Goal: Task Accomplishment & Management: Use online tool/utility

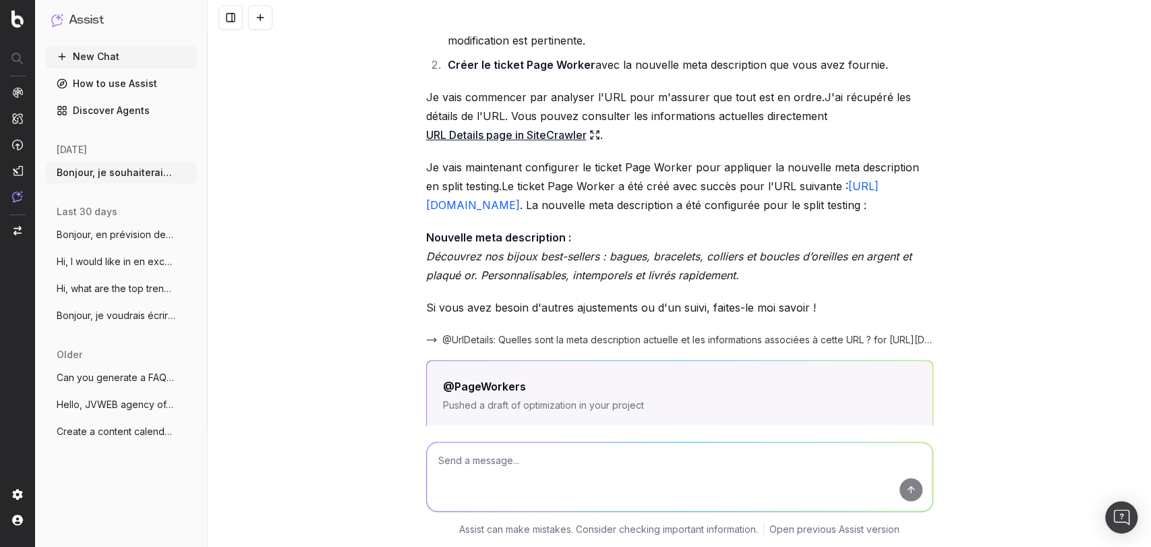
scroll to position [601, 0]
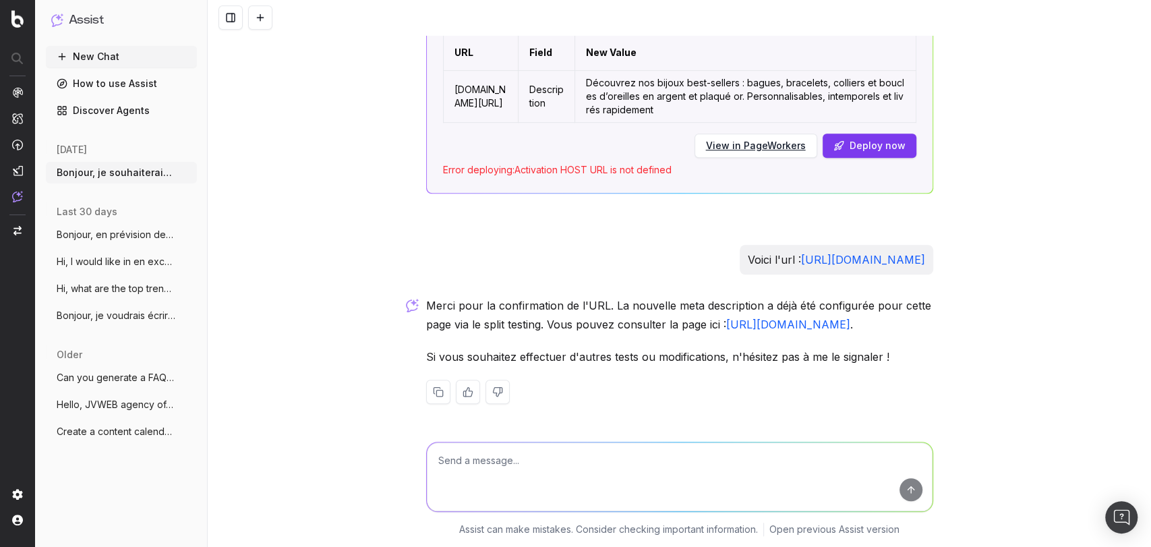
click at [527, 489] on textarea at bounding box center [680, 476] width 506 height 69
type textarea "C"
click at [676, 463] on textarea "Peux-tu me renommer ce ticket Test split nouvelle met description PLP : bests ?" at bounding box center [680, 476] width 506 height 69
type textarea "Peux-tu me renommer ce ticket Test split nouvelle meta description PLP : bests ?"
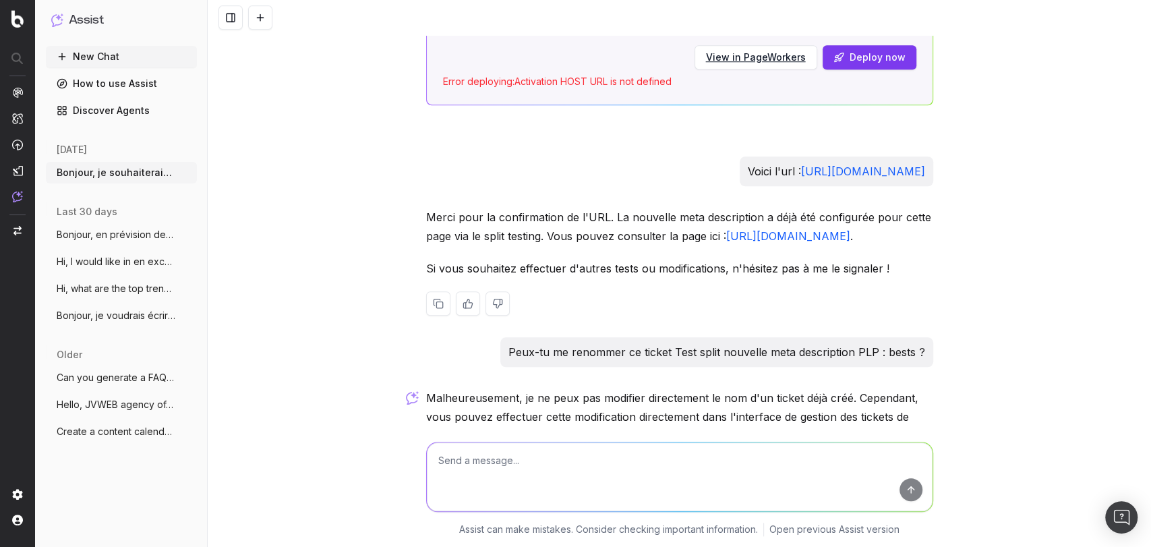
scroll to position [819, 0]
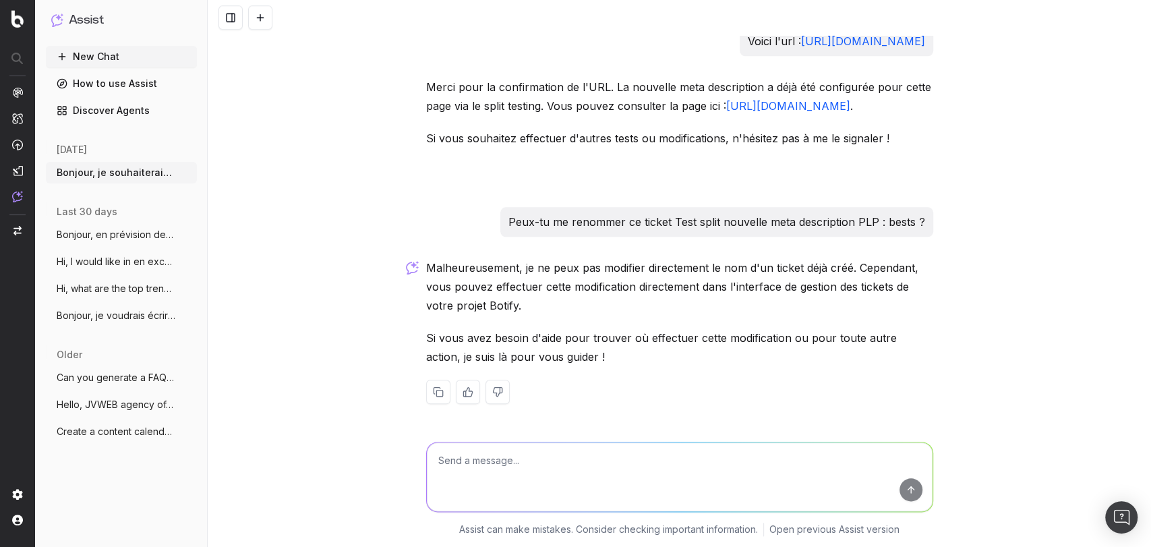
click at [674, 222] on p "Peux-tu me renommer ce ticket Test split nouvelle meta description PLP : bests ?" at bounding box center [716, 221] width 417 height 19
click at [676, 222] on p "Peux-tu me renommer ce ticket Test split nouvelle meta description PLP : bests ?" at bounding box center [716, 221] width 417 height 19
drag, startPoint x: 673, startPoint y: 221, endPoint x: 920, endPoint y: 216, distance: 246.8
click at [920, 216] on div "Peux-tu me renommer ce ticket Test split nouvelle meta description PLP : bests ?" at bounding box center [716, 222] width 433 height 30
copy p "Test split nouvelle meta description PLP : bests ?"
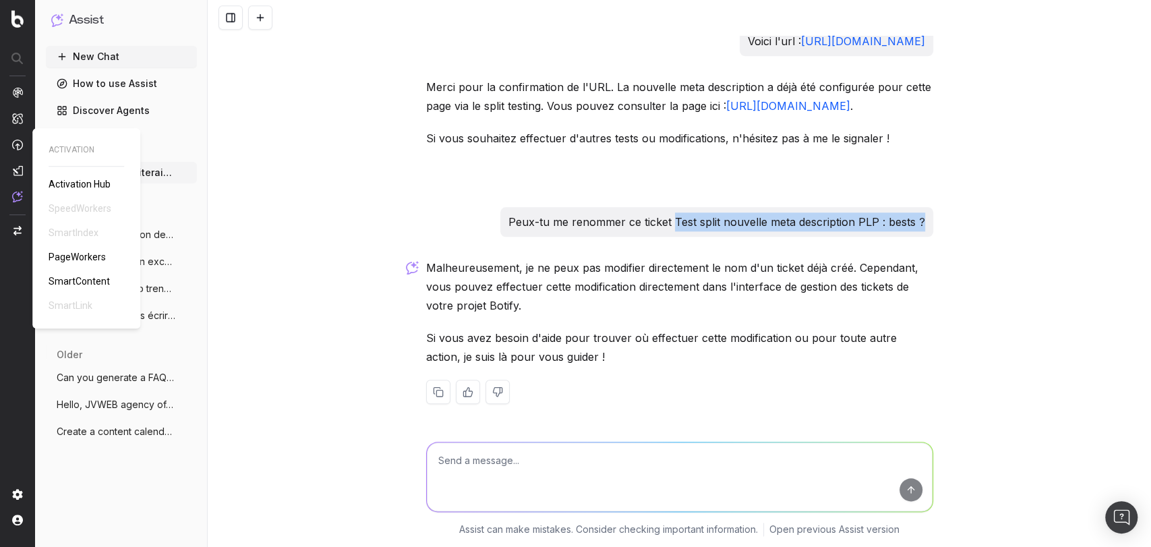
click at [77, 261] on span "PageWorkers" at bounding box center [77, 256] width 57 height 11
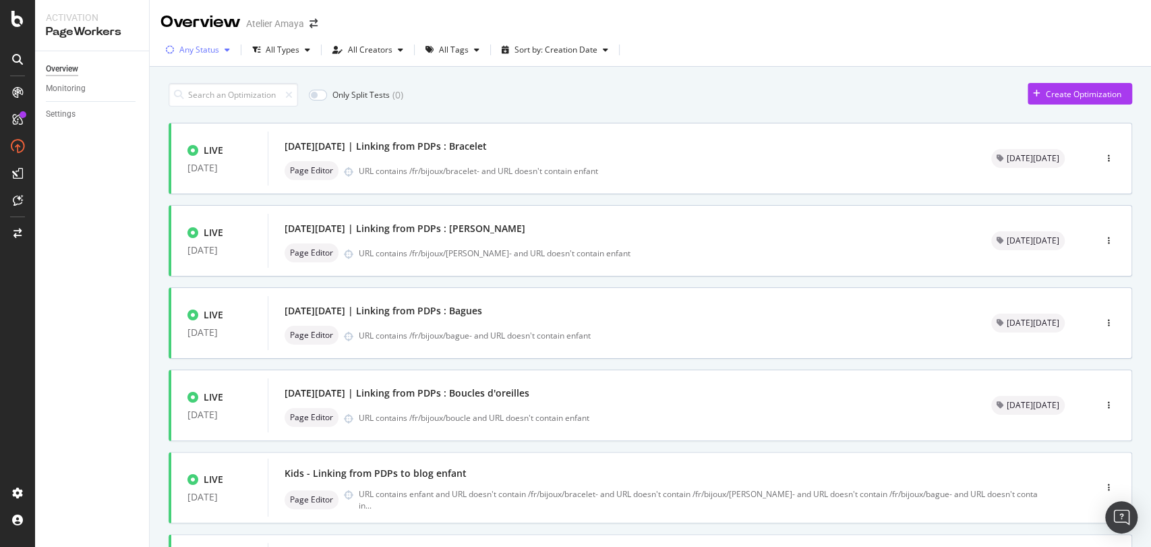
click at [212, 55] on div "Any Status" at bounding box center [197, 50] width 75 height 20
drag, startPoint x: 208, startPoint y: 93, endPoint x: 193, endPoint y: 98, distance: 16.4
click at [193, 98] on div "Any Status Live ( 53 ) Paused ( 34 ) Draft ( 1 )" at bounding box center [202, 112] width 61 height 79
click at [193, 98] on div "Live" at bounding box center [195, 100] width 15 height 11
click at [84, 274] on div "Overview Monitoring Settings" at bounding box center [92, 299] width 114 height 496
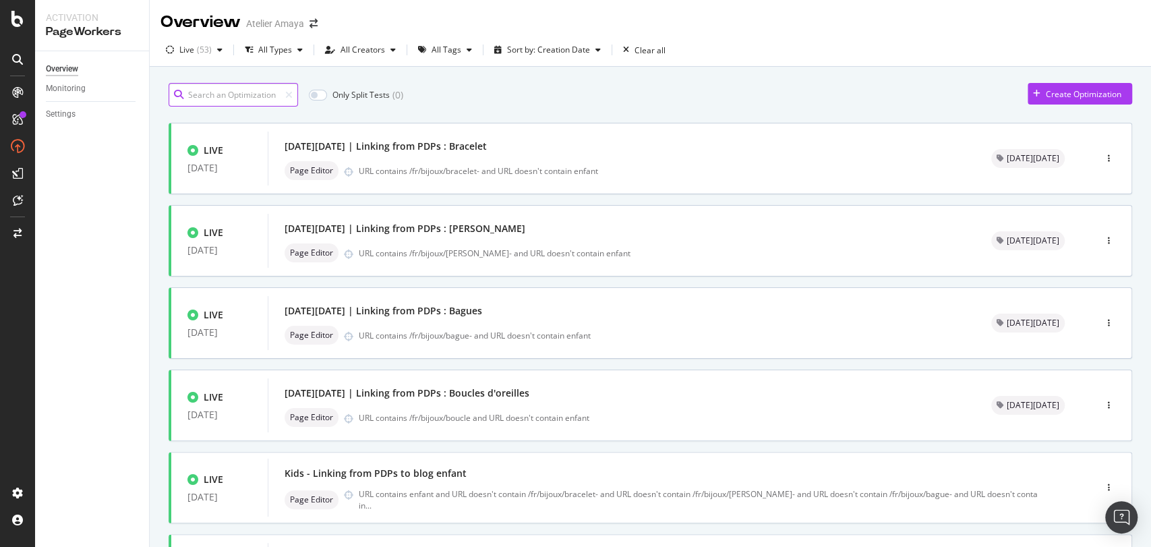
click at [235, 90] on input at bounding box center [233, 95] width 129 height 24
click at [461, 49] on div "button" at bounding box center [469, 50] width 16 height 8
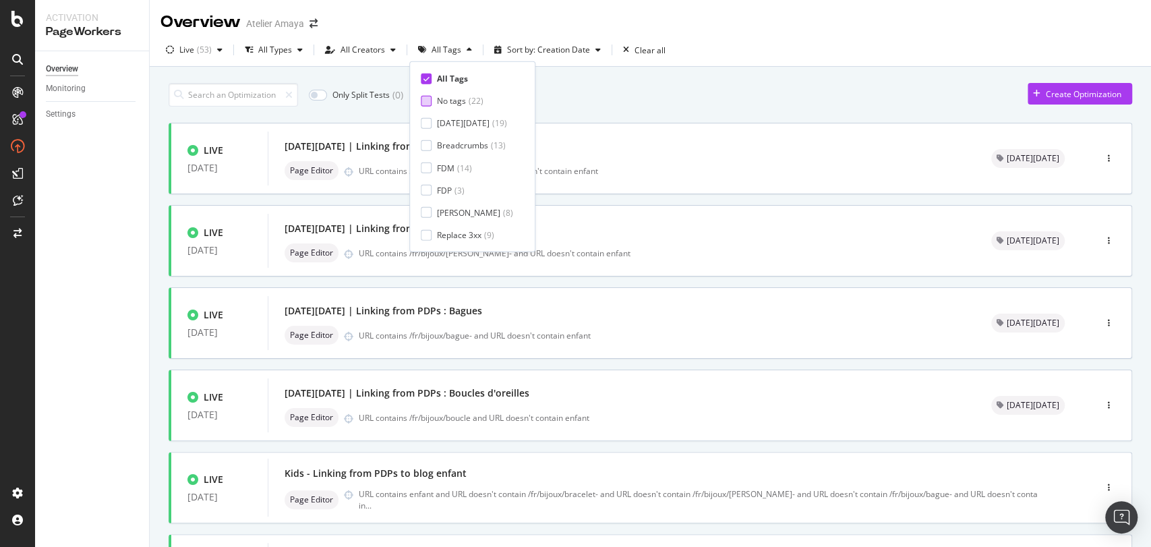
click at [432, 96] on div "No tags ( 22 )" at bounding box center [467, 100] width 92 height 11
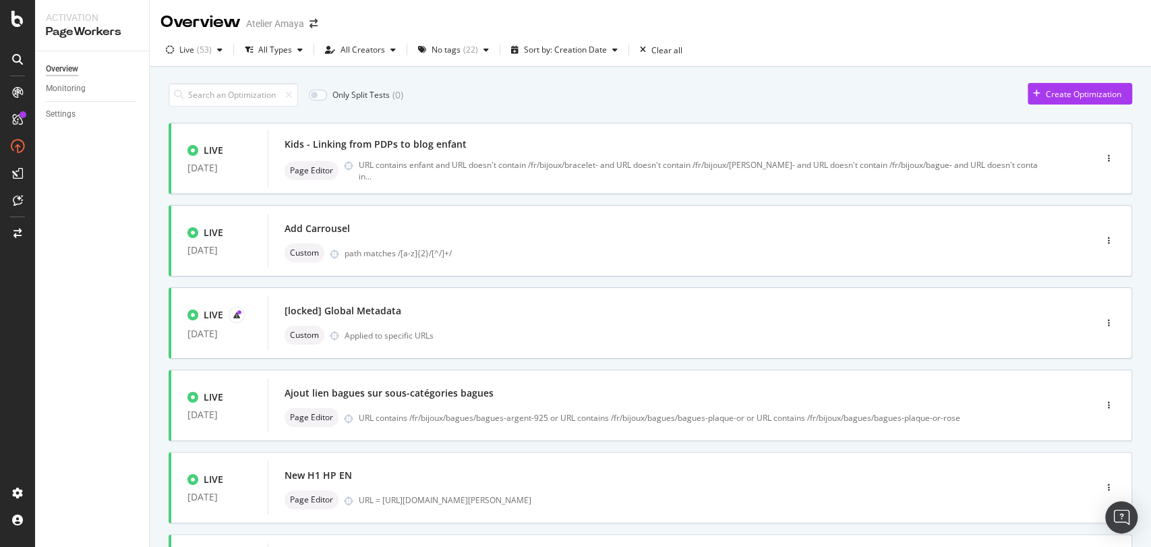
click at [79, 255] on div "Overview Monitoring Settings" at bounding box center [92, 299] width 114 height 496
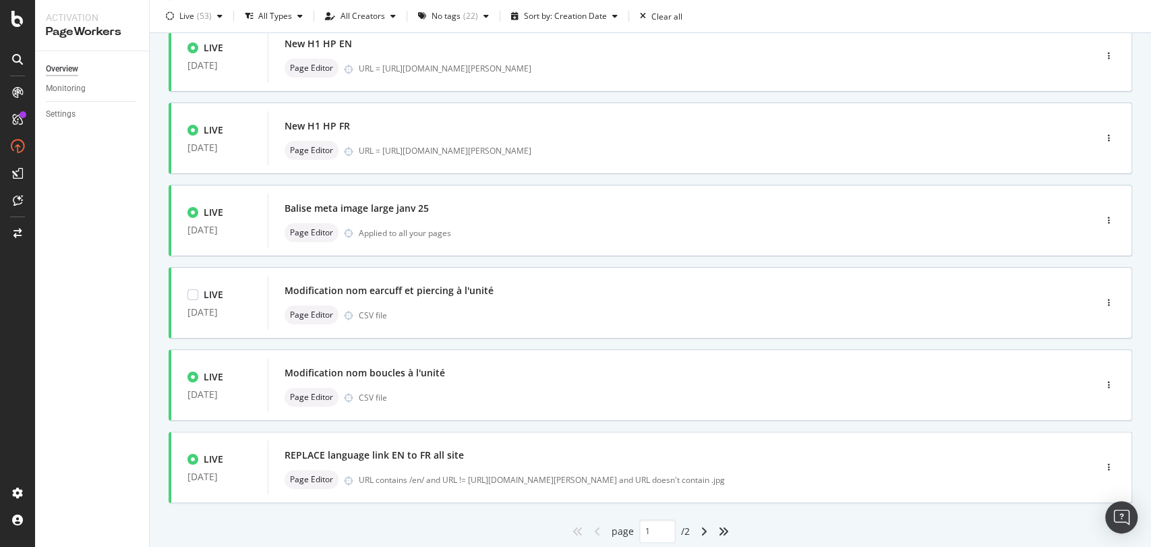
scroll to position [475, 0]
